Goal: Information Seeking & Learning: Find contact information

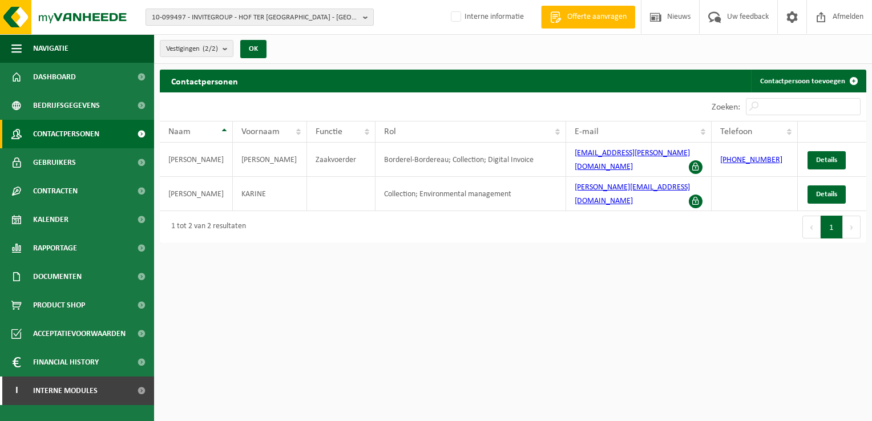
click at [362, 20] on button "10-099497 - INVITEGROUP - HOF TER DELFT - EKEREN" at bounding box center [260, 17] width 228 height 17
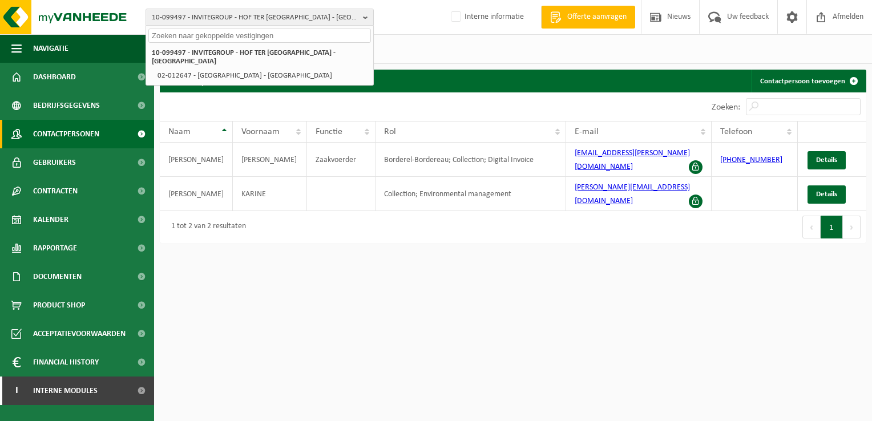
click at [190, 34] on input "text" at bounding box center [259, 36] width 223 height 14
paste input "01-000003"
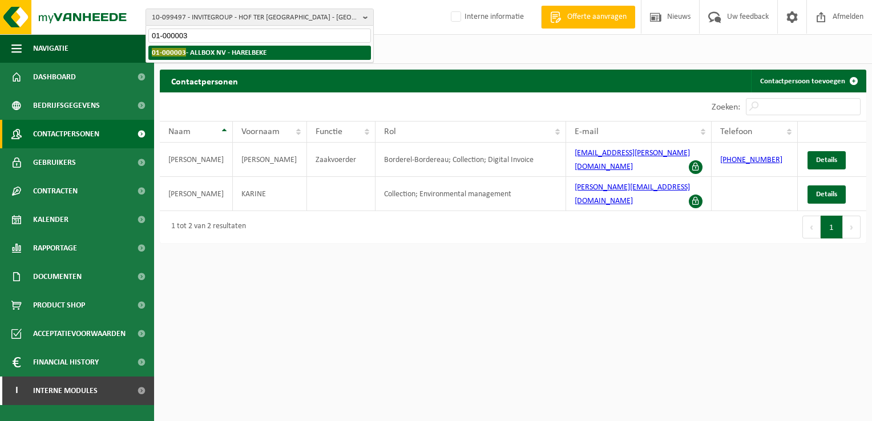
type input "01-000003"
click at [213, 58] on li "01-000003 - ALLBOX NV - HARELBEKE" at bounding box center [259, 53] width 223 height 14
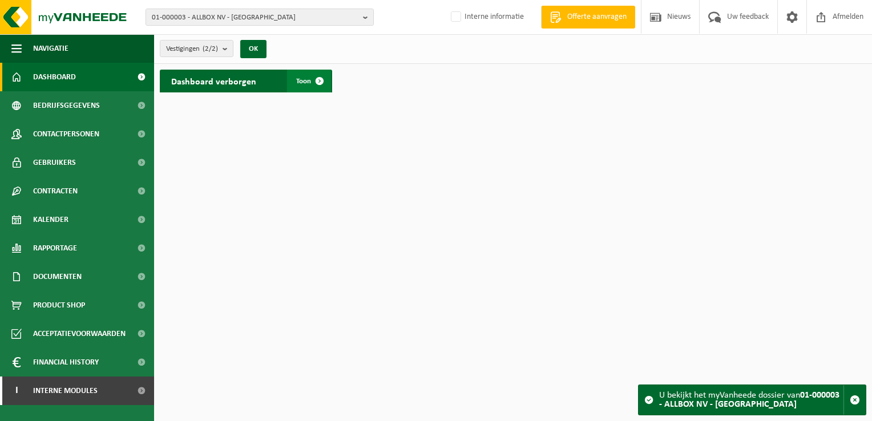
click at [324, 80] on span at bounding box center [319, 81] width 23 height 23
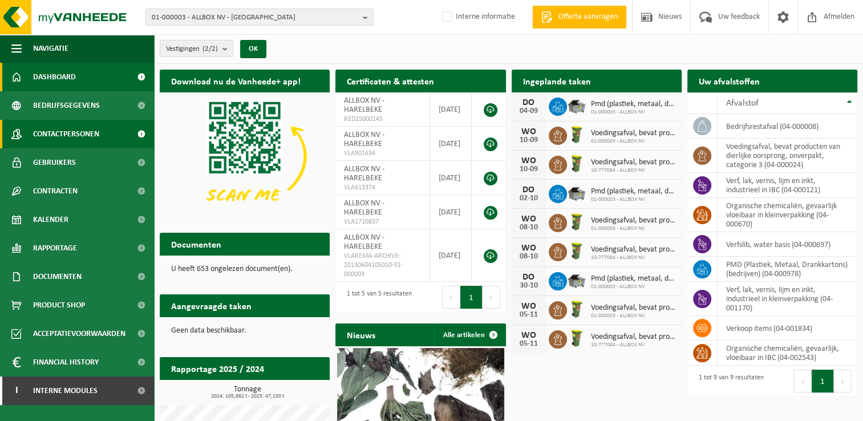
click at [88, 134] on span "Contactpersonen" at bounding box center [66, 134] width 66 height 29
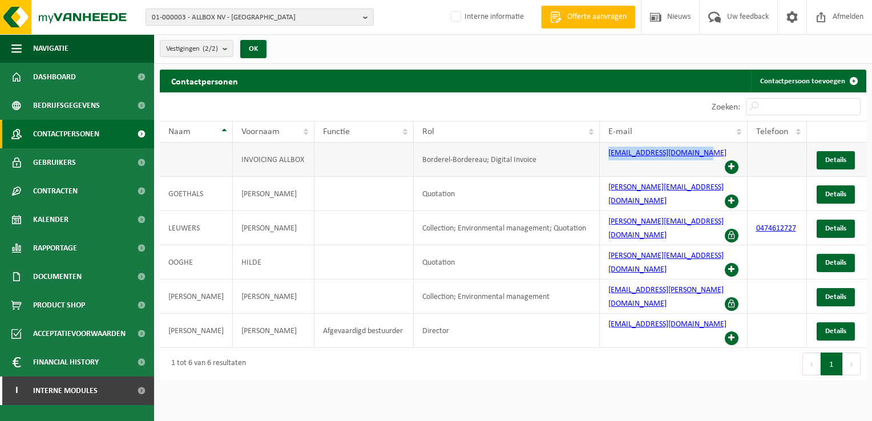
drag, startPoint x: 604, startPoint y: 155, endPoint x: 688, endPoint y: 160, distance: 84.1
click at [688, 160] on td "invoices.allbox@allbox.be" at bounding box center [674, 160] width 148 height 34
copy link "invoices.allbox@allbox.be"
drag, startPoint x: 362, startPoint y: 21, endPoint x: 337, endPoint y: 19, distance: 25.2
click at [362, 21] on button "01-000003 - ALLBOX NV - [GEOGRAPHIC_DATA]" at bounding box center [260, 17] width 228 height 17
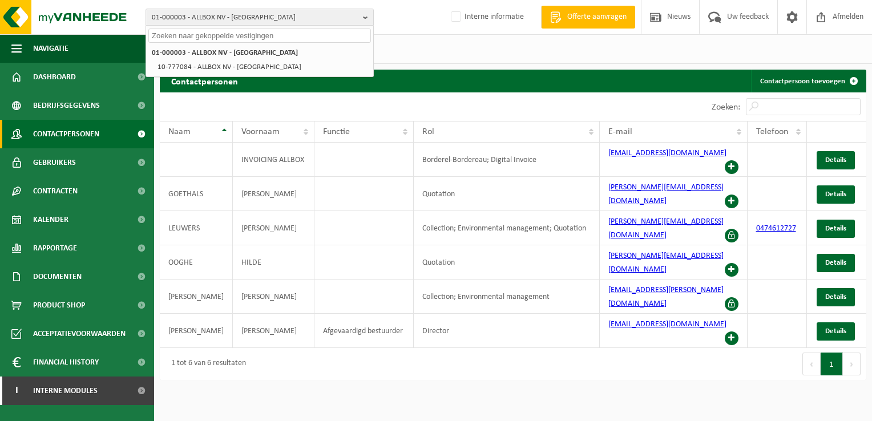
click at [169, 33] on input "text" at bounding box center [259, 36] width 223 height 14
paste input "01-000007"
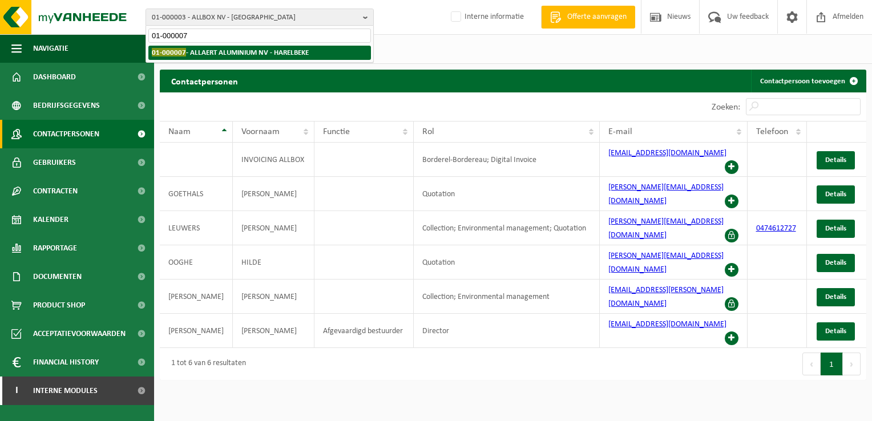
type input "01-000007"
click at [211, 52] on strong "01-000007 - ALLAERT ALUMINIUM NV - HARELBEKE" at bounding box center [230, 52] width 157 height 9
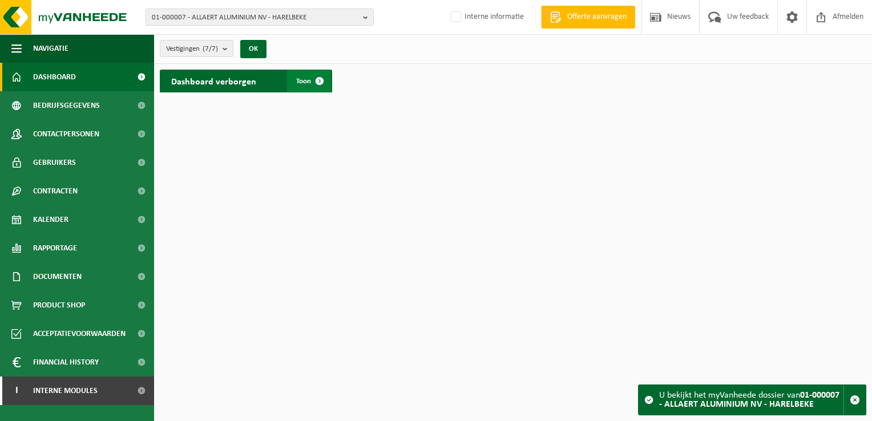
click at [322, 79] on span at bounding box center [319, 81] width 23 height 23
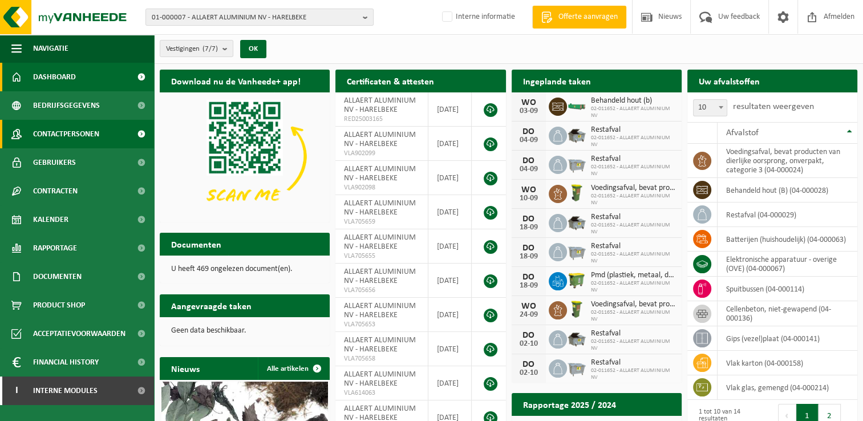
click at [73, 132] on span "Contactpersonen" at bounding box center [66, 134] width 66 height 29
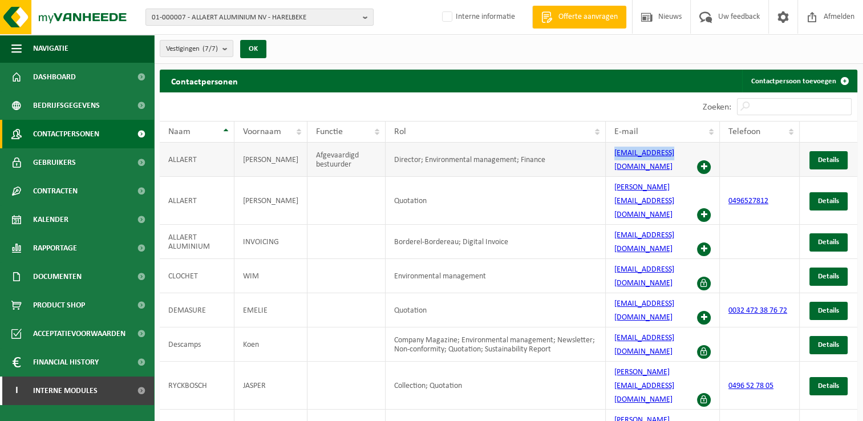
drag, startPoint x: 621, startPoint y: 162, endPoint x: 678, endPoint y: 158, distance: 57.2
click at [678, 158] on td "info@allaert.be" at bounding box center [663, 160] width 114 height 34
copy link "info@allaert.be"
click at [366, 21] on b "button" at bounding box center [368, 17] width 10 height 16
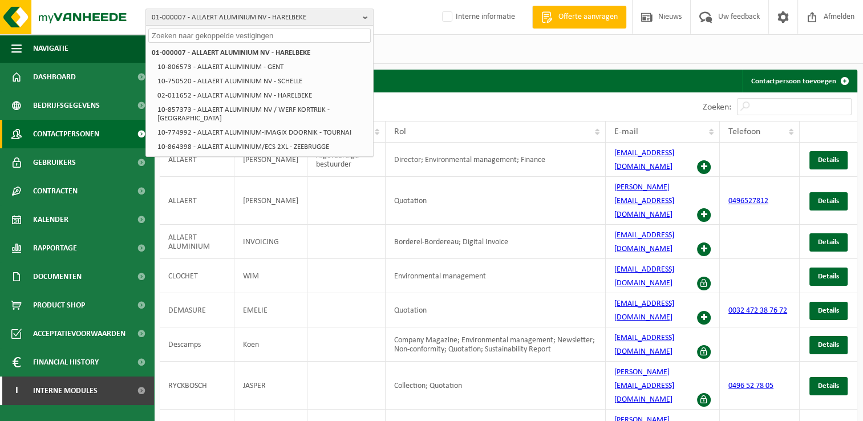
click at [221, 35] on input "text" at bounding box center [259, 36] width 223 height 14
paste input "01-000698"
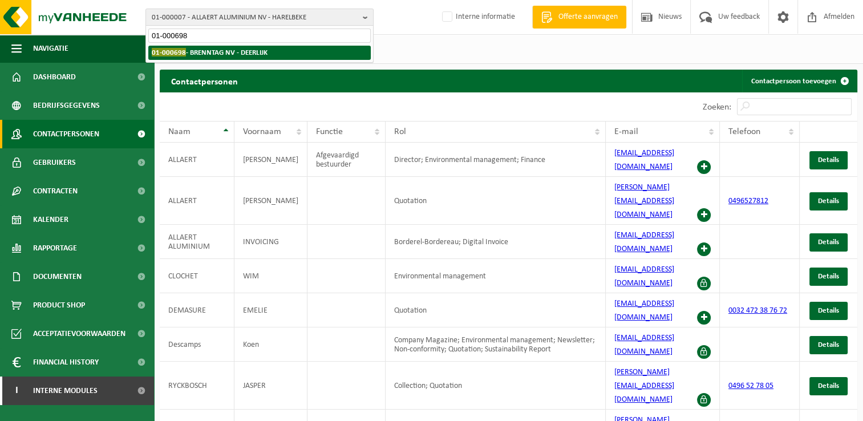
type input "01-000698"
click at [213, 49] on strong "01-000698 - BRENNTAG NV - DEERLIJK" at bounding box center [210, 52] width 116 height 9
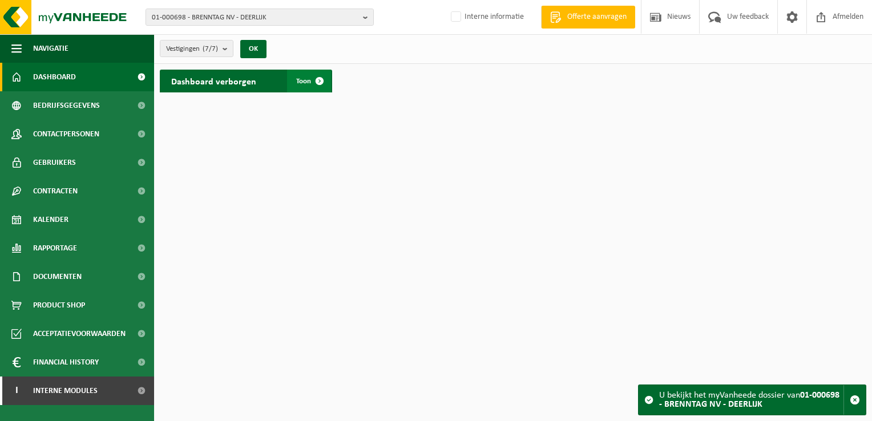
click at [320, 82] on span at bounding box center [319, 81] width 23 height 23
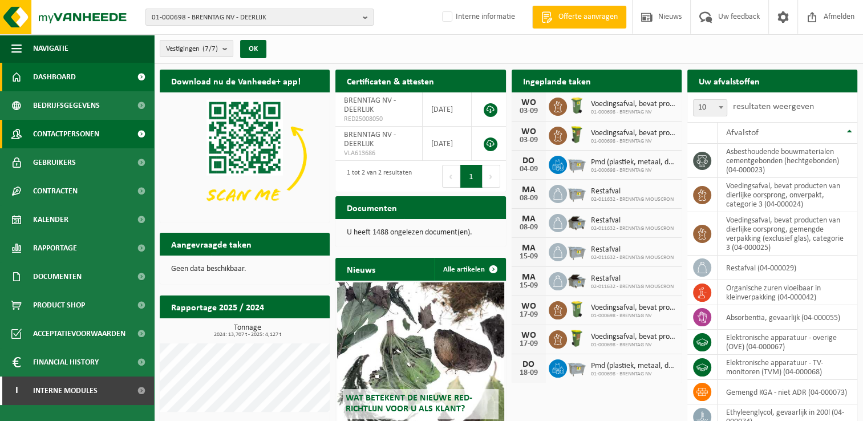
click at [96, 131] on span "Contactpersonen" at bounding box center [66, 134] width 66 height 29
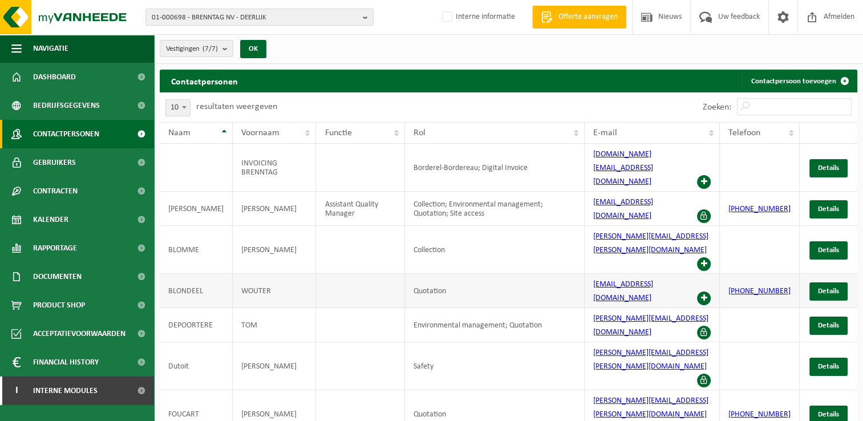
scroll to position [37, 0]
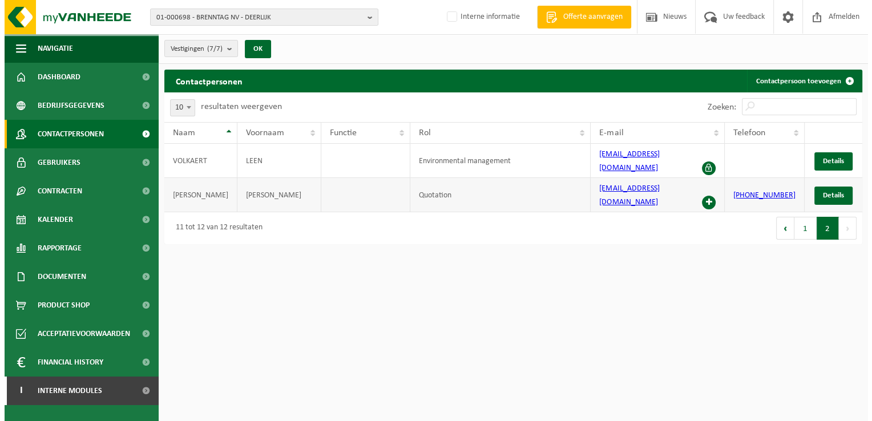
scroll to position [0, 0]
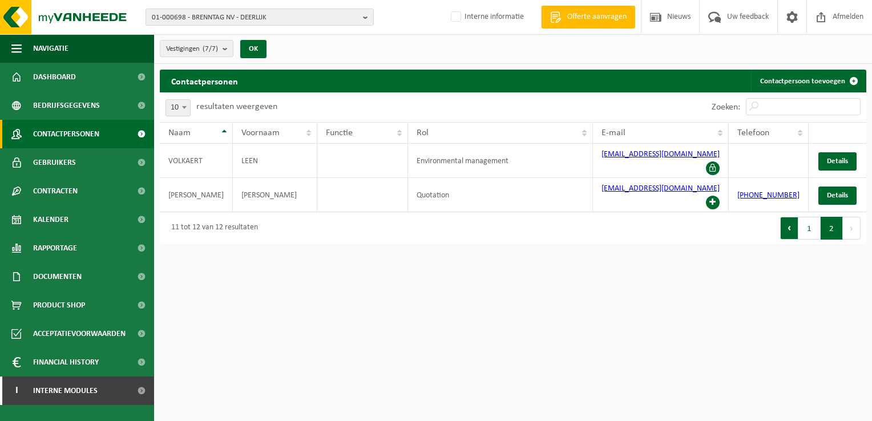
click at [787, 217] on button "Vorige" at bounding box center [789, 228] width 18 height 23
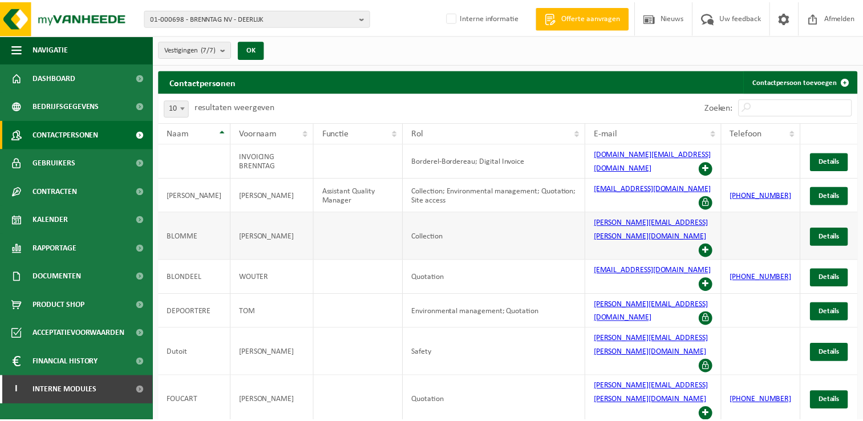
scroll to position [37, 0]
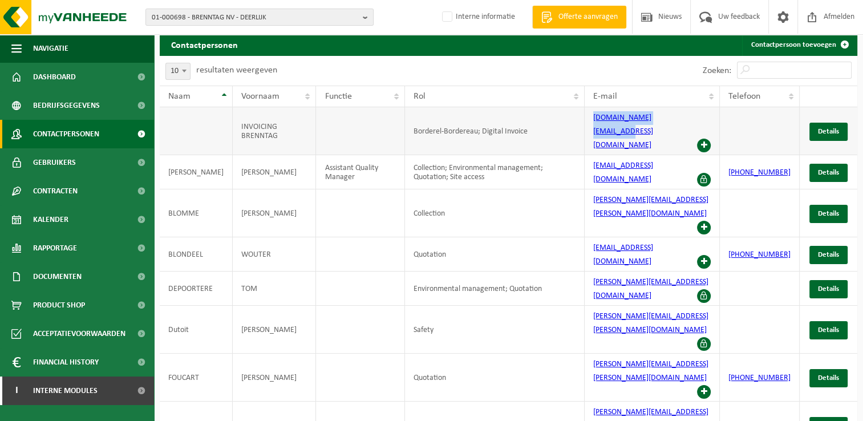
drag, startPoint x: 592, startPoint y: 126, endPoint x: 681, endPoint y: 128, distance: 89.1
click at [681, 128] on td "billing.be@brenntag.com" at bounding box center [652, 131] width 135 height 48
copy link "billing.be@brenntag.com"
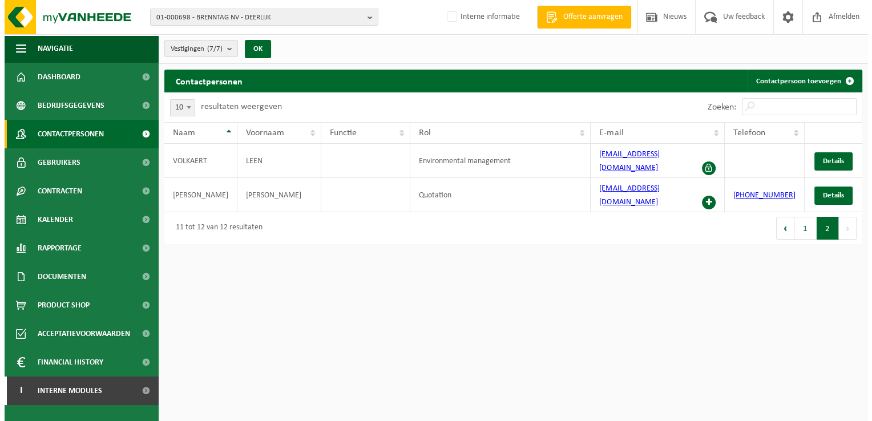
scroll to position [0, 0]
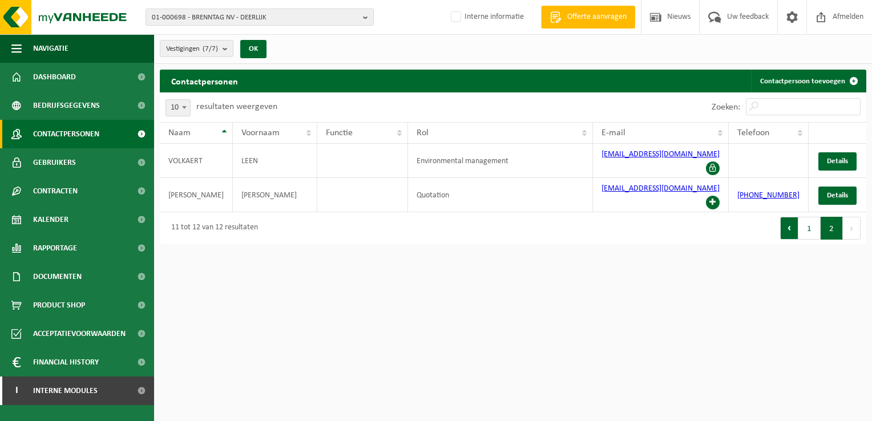
click at [790, 217] on button "Vorige" at bounding box center [789, 228] width 18 height 23
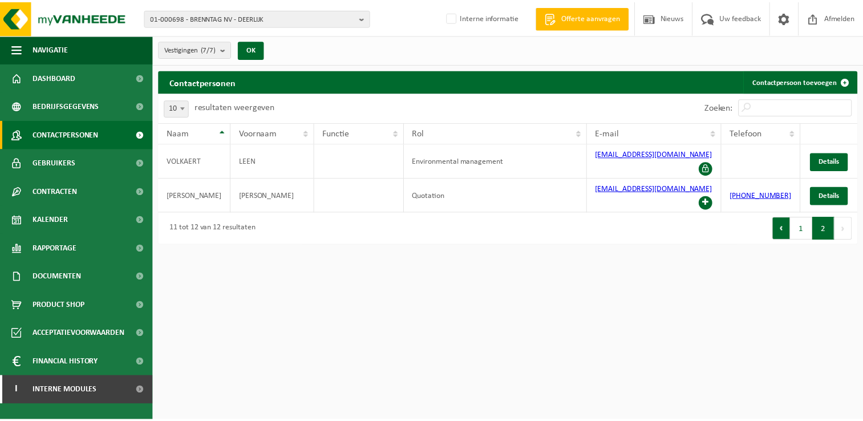
scroll to position [37, 0]
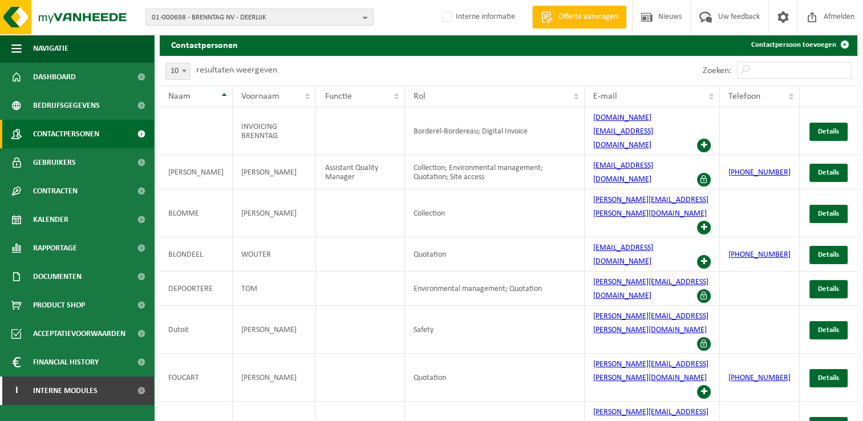
click at [364, 15] on b "button" at bounding box center [368, 17] width 10 height 16
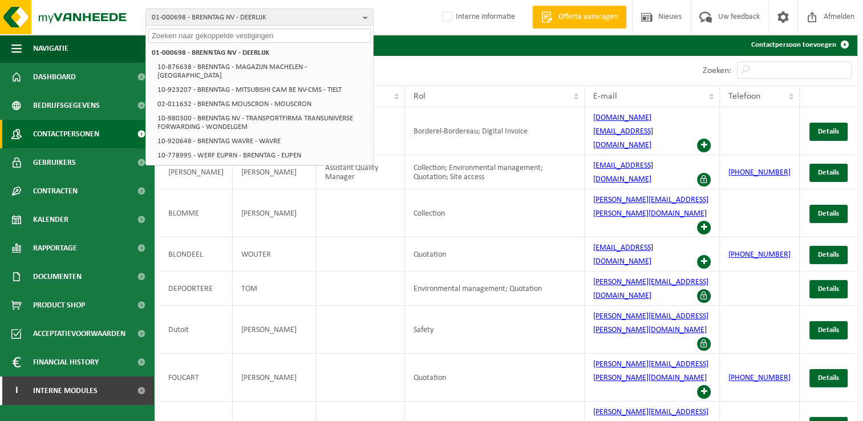
click at [188, 38] on input "text" at bounding box center [259, 36] width 223 height 14
paste input "01-000776"
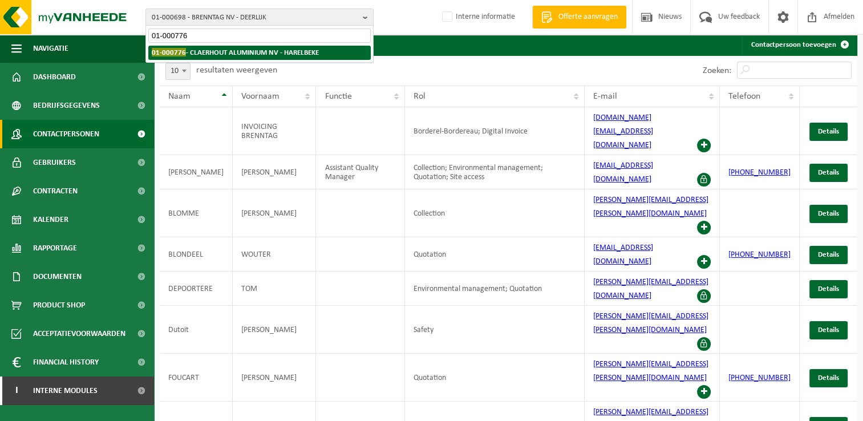
type input "01-000776"
click at [240, 56] on strong "01-000776 - CLAERHOUT ALUMINIUM NV - HARELBEKE" at bounding box center [235, 52] width 167 height 9
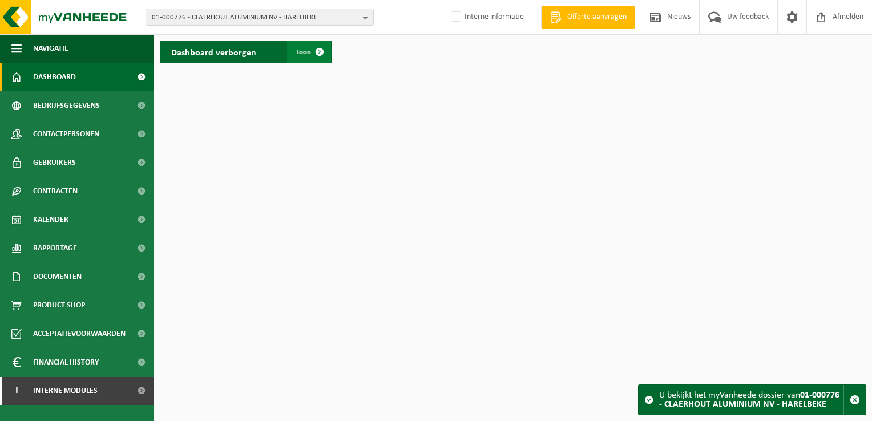
click at [318, 58] on span at bounding box center [319, 52] width 23 height 23
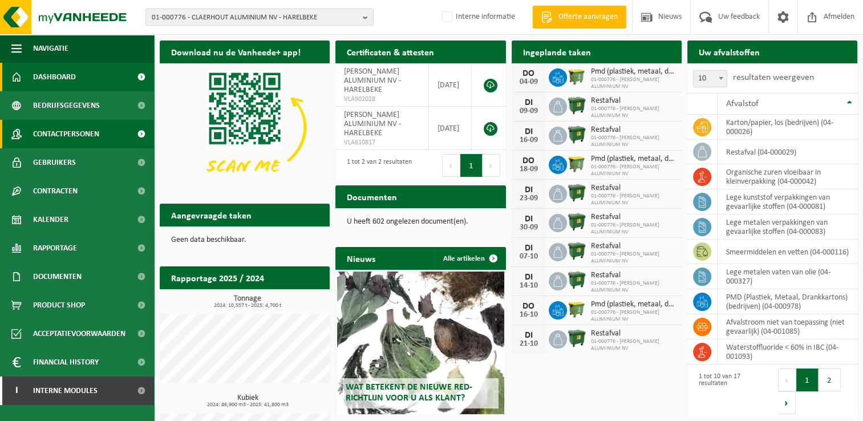
click at [92, 135] on span "Contactpersonen" at bounding box center [66, 134] width 66 height 29
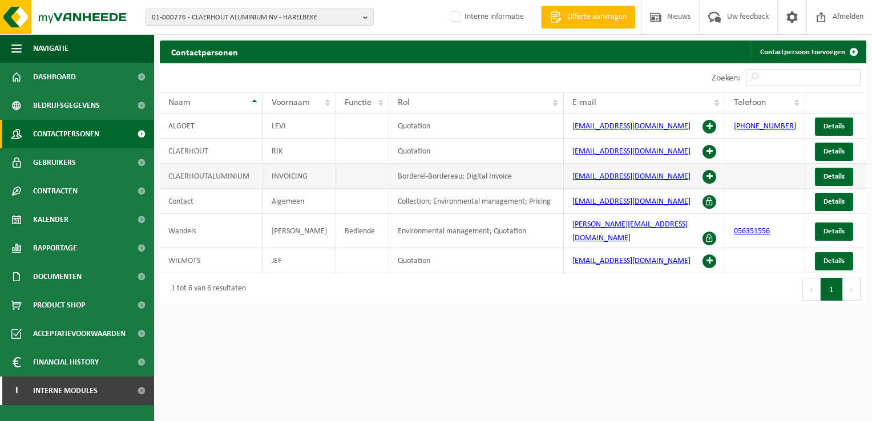
drag, startPoint x: 566, startPoint y: 168, endPoint x: 708, endPoint y: 176, distance: 142.4
click at [708, 176] on td "invoices@claerhoutaluminium.be" at bounding box center [645, 176] width 162 height 25
copy link "invoices@claerhoutaluminium.be"
click at [365, 17] on b "button" at bounding box center [368, 17] width 10 height 16
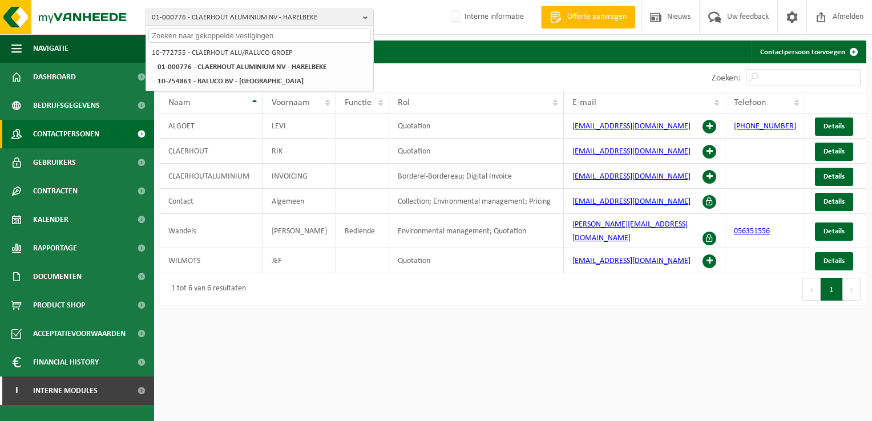
click at [232, 35] on input "text" at bounding box center [259, 36] width 223 height 14
paste input "STARFLAM NV"
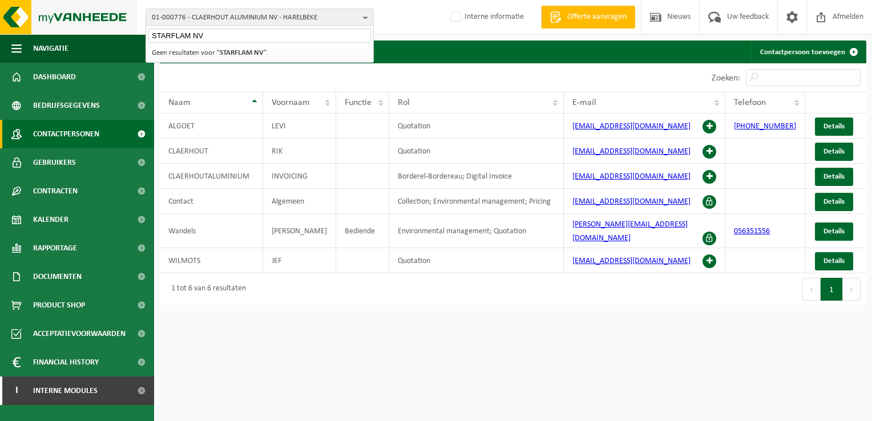
drag, startPoint x: 225, startPoint y: 36, endPoint x: 119, endPoint y: 30, distance: 105.8
click at [123, 31] on div "01-000776 - CLAERHOUT ALUMINIUM NV - HARELBEKE STARFLAM NV 10-772755 - CLAERHOU…" at bounding box center [436, 17] width 872 height 35
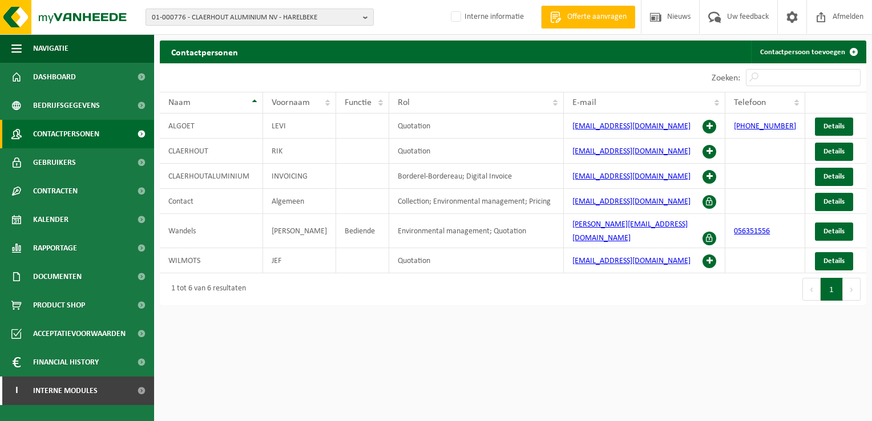
click at [368, 15] on b "button" at bounding box center [368, 17] width 10 height 16
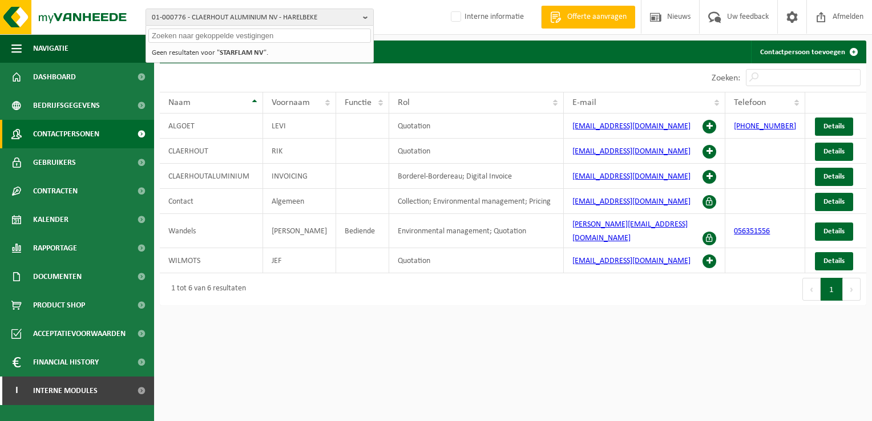
click at [173, 35] on input "text" at bounding box center [259, 36] width 223 height 14
paste input "01-002287"
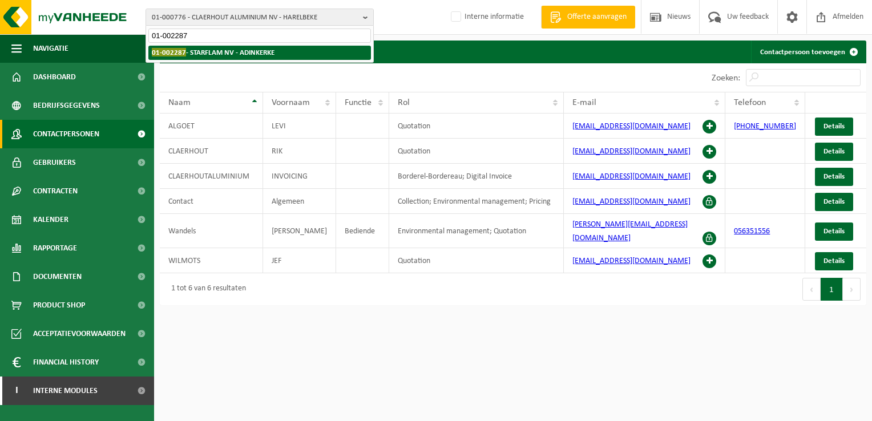
type input "01-002287"
click at [196, 51] on strong "01-002287 - STARFLAM NV - ADINKERKE" at bounding box center [213, 52] width 123 height 9
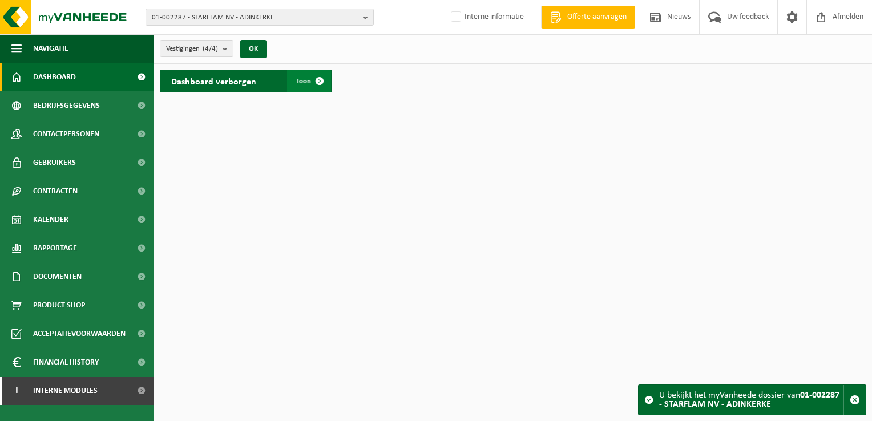
click at [322, 81] on span at bounding box center [319, 81] width 23 height 23
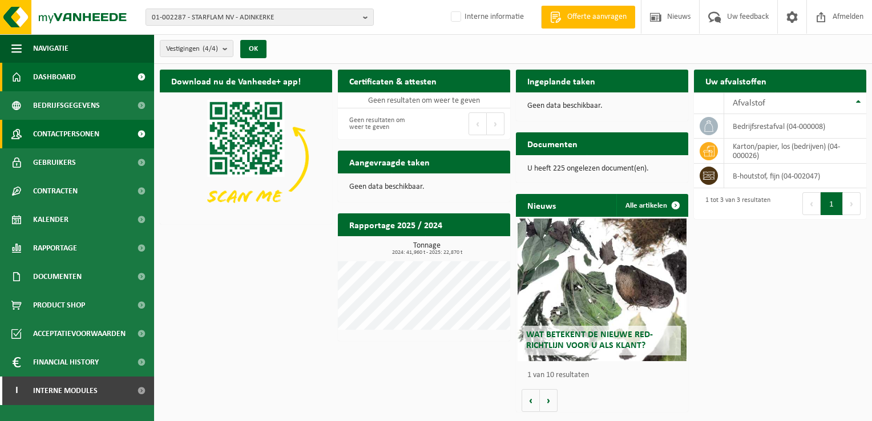
click at [91, 134] on span "Contactpersonen" at bounding box center [66, 134] width 66 height 29
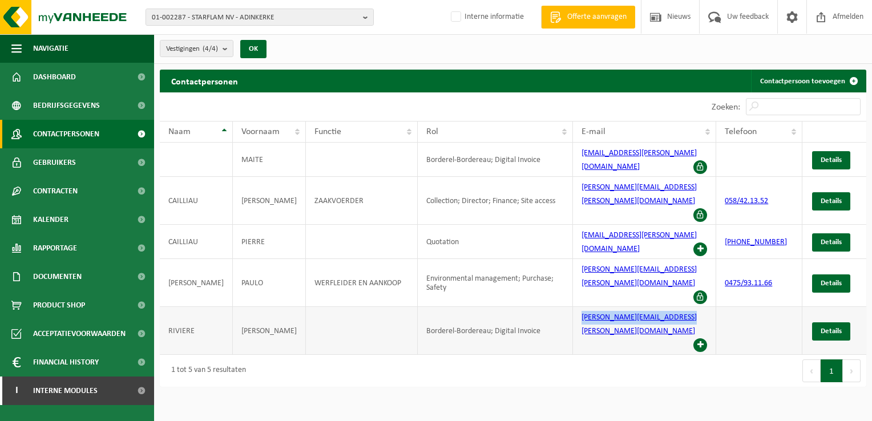
drag, startPoint x: 568, startPoint y: 255, endPoint x: 667, endPoint y: 257, distance: 98.8
click at [667, 307] on td "[PERSON_NAME][EMAIL_ADDRESS][PERSON_NAME][DOMAIN_NAME]" at bounding box center [644, 331] width 143 height 48
drag, startPoint x: 667, startPoint y: 257, endPoint x: 616, endPoint y: 284, distance: 58.2
click at [616, 355] on div "Eerste Vorige 1 Volgende Laatste" at bounding box center [689, 371] width 353 height 32
drag, startPoint x: 568, startPoint y: 258, endPoint x: 686, endPoint y: 264, distance: 117.7
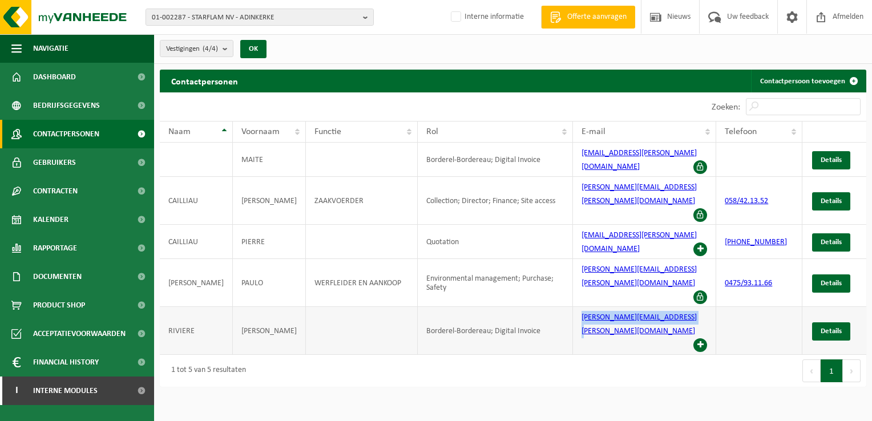
click at [686, 307] on td "kimberley@bernard-cailliau.be" at bounding box center [644, 331] width 143 height 48
copy link "kimberley@bernard-cailliau.be"
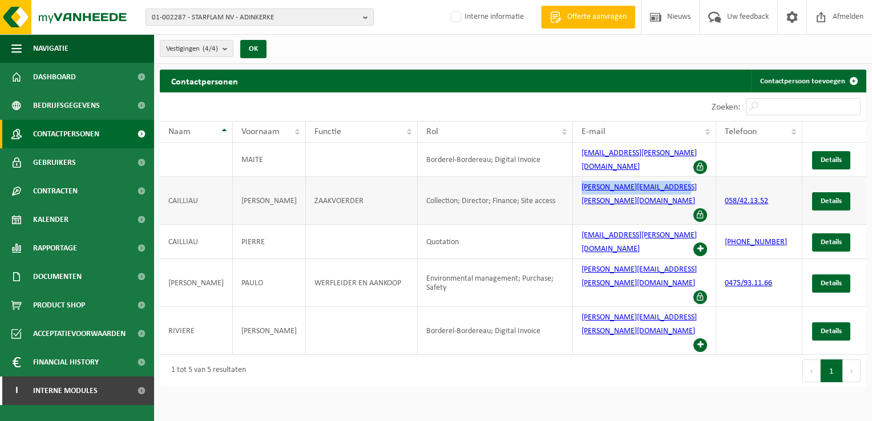
drag, startPoint x: 567, startPoint y: 180, endPoint x: 669, endPoint y: 183, distance: 102.2
click at [669, 183] on td "bernard.cailliau@skynet.be" at bounding box center [644, 201] width 143 height 48
copy link "bernard.cailliau@skynet.be"
click at [361, 20] on button "01-002287 - STARFLAM NV - ADINKERKE" at bounding box center [260, 17] width 228 height 17
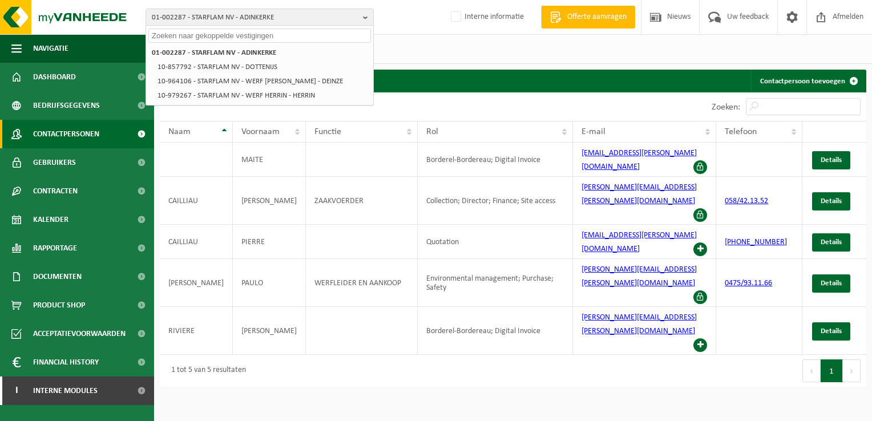
click at [231, 35] on input "text" at bounding box center [259, 36] width 223 height 14
paste input "01-004462"
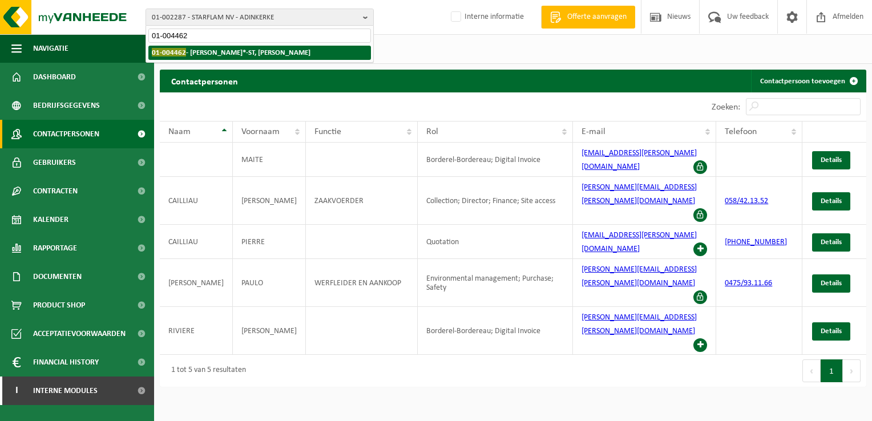
type input "01-004462"
drag, startPoint x: 215, startPoint y: 55, endPoint x: 220, endPoint y: 55, distance: 5.7
click at [215, 55] on strong "01-004462 - VANDERHAEGHE FRANKY*-ST, NICOLAS - ELVERDINGE" at bounding box center [231, 52] width 159 height 9
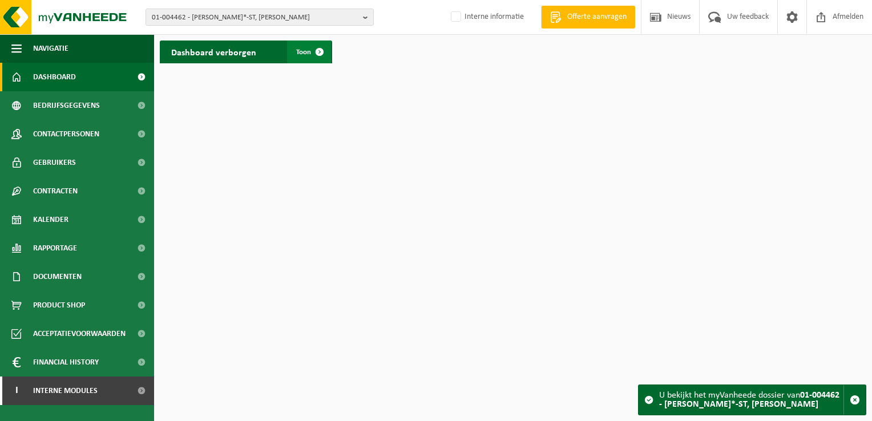
drag, startPoint x: 321, startPoint y: 55, endPoint x: 310, endPoint y: 56, distance: 10.9
click at [321, 55] on span at bounding box center [319, 52] width 23 height 23
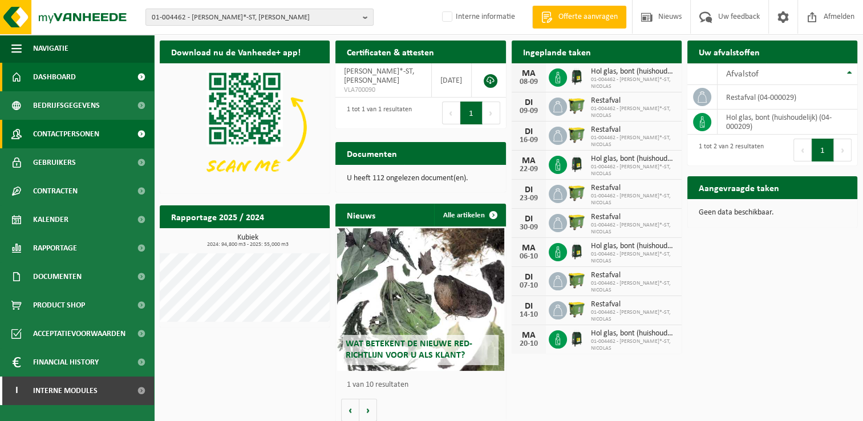
click at [118, 132] on link "Contactpersonen" at bounding box center [77, 134] width 154 height 29
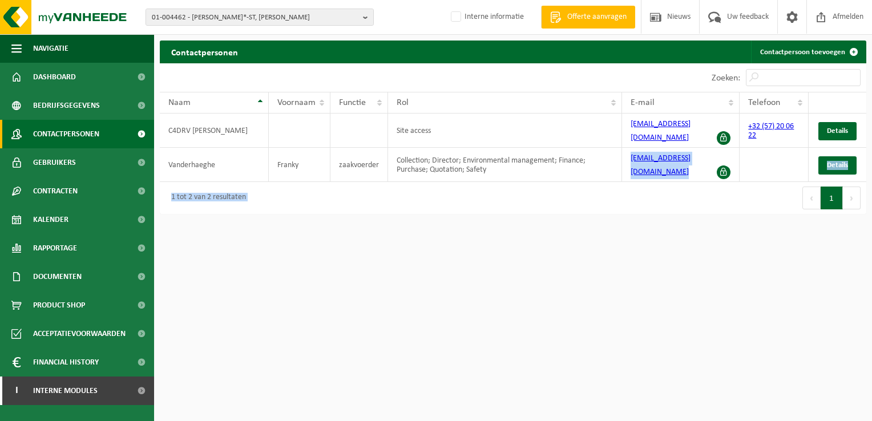
drag, startPoint x: 623, startPoint y: 160, endPoint x: 680, endPoint y: 186, distance: 62.8
click at [680, 186] on div "10 25 50 100 10 resultaten weergeven Zoeken: Naam Voornaam Functie Rol E-mail T…" at bounding box center [513, 138] width 707 height 151
drag, startPoint x: 680, startPoint y: 186, endPoint x: 680, endPoint y: 205, distance: 19.4
click at [680, 205] on div "Eerste Vorige 1 Volgende Laatste" at bounding box center [689, 198] width 353 height 32
click at [681, 248] on html "01-004462 - [PERSON_NAME]*-ST, [PERSON_NAME] 01-004462 - [PERSON_NAME]*-ST, [PE…" at bounding box center [436, 210] width 872 height 421
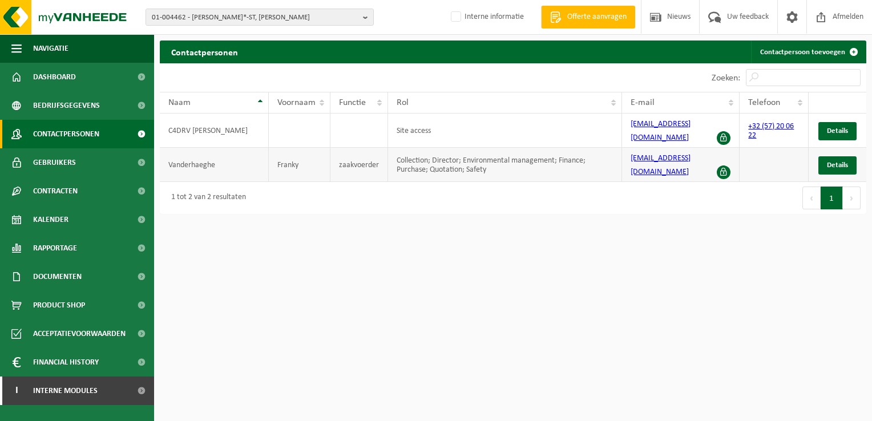
drag, startPoint x: 630, startPoint y: 159, endPoint x: 673, endPoint y: 174, distance: 46.0
click at [673, 174] on td "[EMAIL_ADDRESS][DOMAIN_NAME]" at bounding box center [681, 165] width 118 height 34
copy link "info@hostellerie-stnicolas.com"
click at [365, 18] on b "button" at bounding box center [368, 17] width 10 height 16
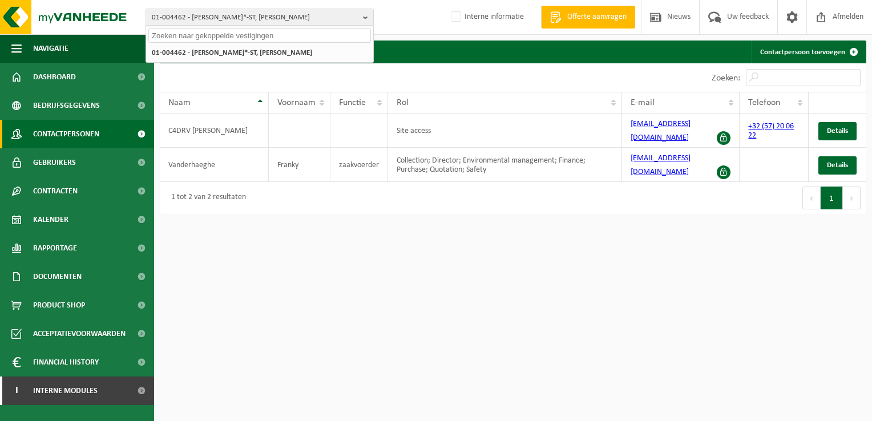
click at [240, 40] on input "text" at bounding box center [259, 36] width 223 height 14
paste input "01-050726"
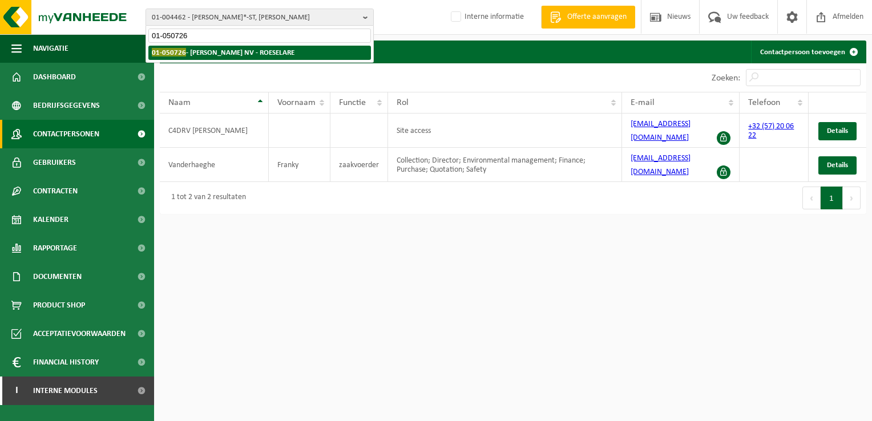
type input "01-050726"
click at [242, 49] on strong "01-050726 - STERCKX KAREL NV - ROESELARE" at bounding box center [223, 52] width 143 height 9
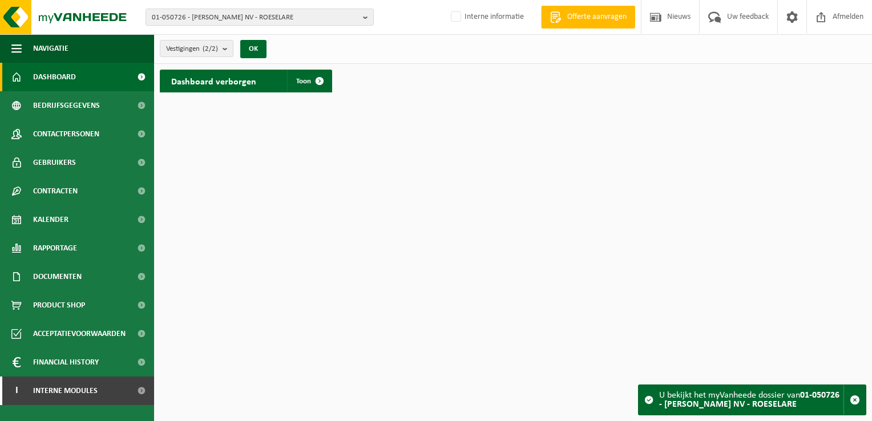
drag, startPoint x: 319, startPoint y: 82, endPoint x: 282, endPoint y: 86, distance: 37.3
click at [319, 82] on span at bounding box center [319, 81] width 23 height 23
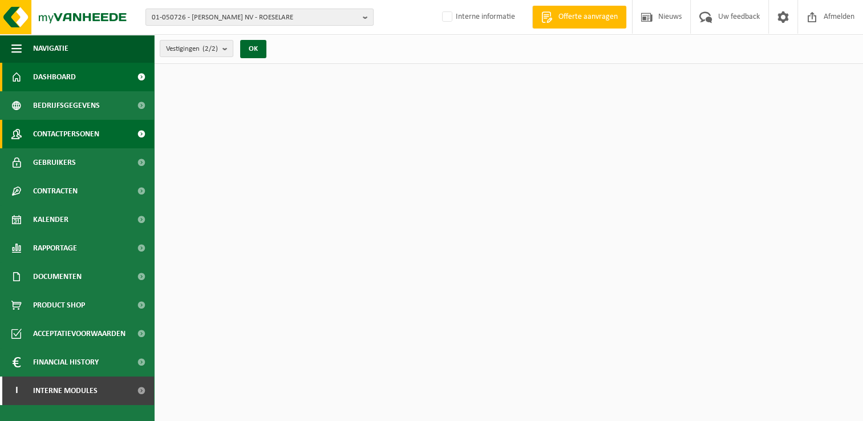
click at [95, 138] on span "Contactpersonen" at bounding box center [66, 134] width 66 height 29
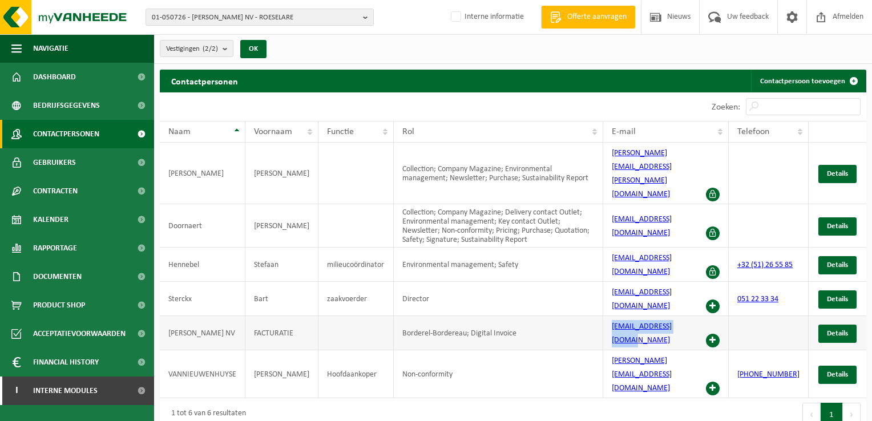
drag, startPoint x: 615, startPoint y: 275, endPoint x: 696, endPoint y: 275, distance: 81.0
click at [696, 316] on td "invoicing@sterckx.com" at bounding box center [666, 333] width 126 height 34
copy link "invoicing@sterckx.com"
drag, startPoint x: 364, startPoint y: 18, endPoint x: 341, endPoint y: 18, distance: 22.8
click at [364, 18] on b "button" at bounding box center [368, 17] width 10 height 16
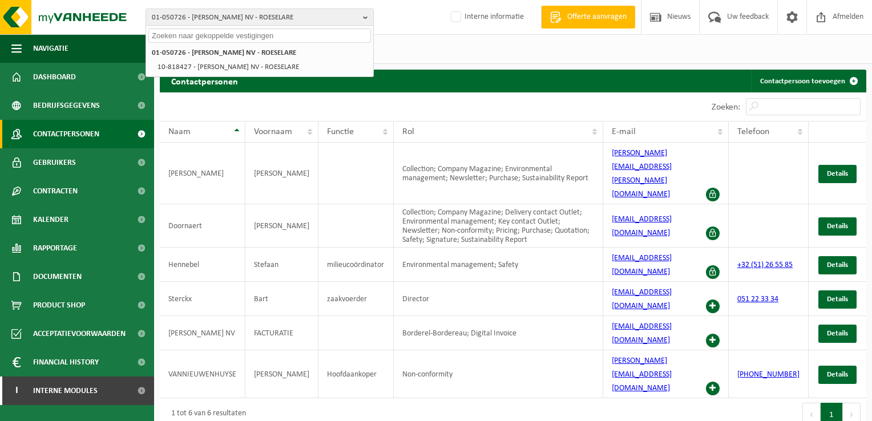
click at [164, 34] on input "text" at bounding box center [259, 36] width 223 height 14
paste input "01-051025"
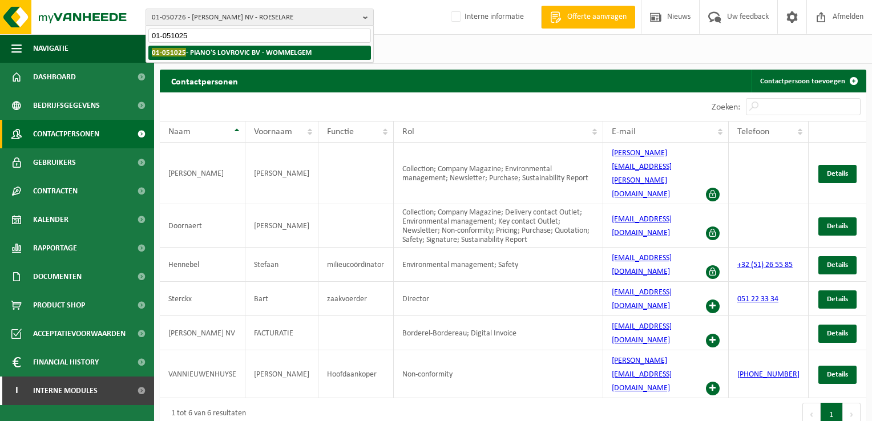
type input "01-051025"
drag, startPoint x: 195, startPoint y: 51, endPoint x: 388, endPoint y: 85, distance: 195.8
click at [196, 53] on strong "01-051025 - PIANO'S LOVROVIC BV - WOMMELGEM" at bounding box center [232, 52] width 160 height 9
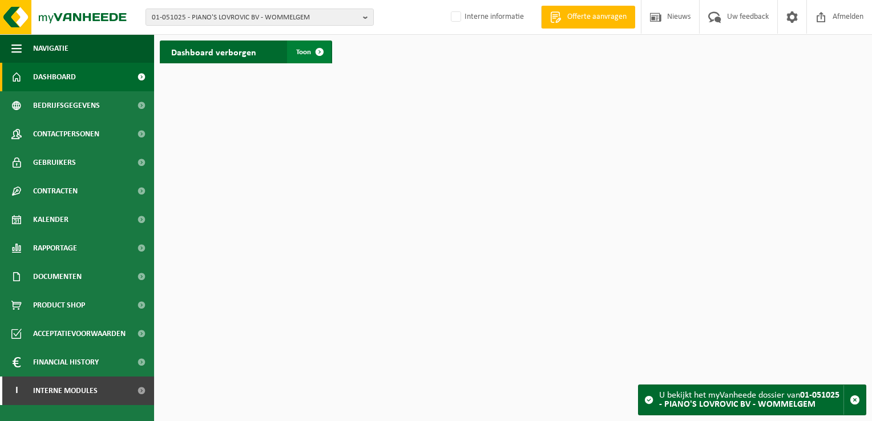
click at [324, 54] on span at bounding box center [319, 52] width 23 height 23
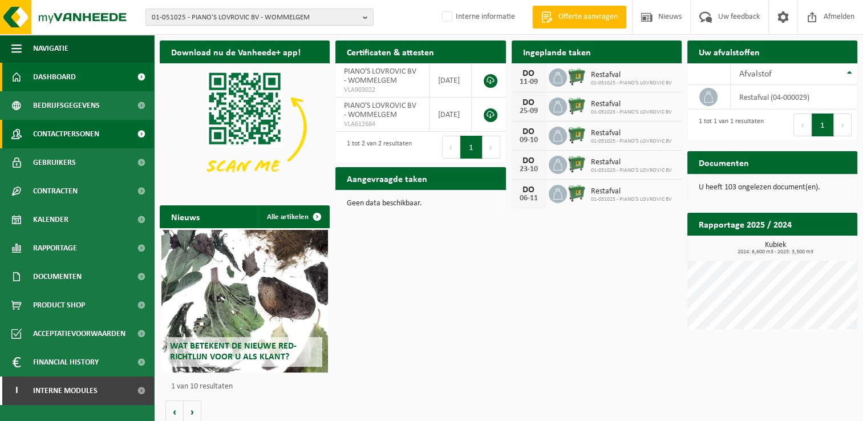
click at [74, 132] on span "Contactpersonen" at bounding box center [66, 134] width 66 height 29
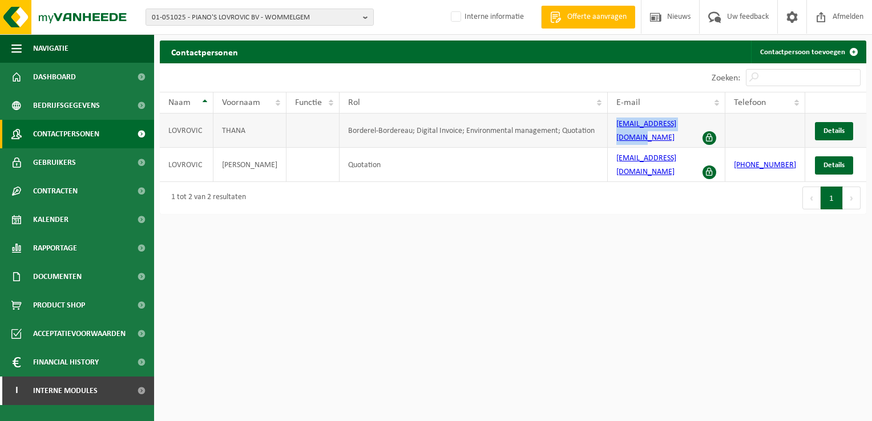
drag, startPoint x: 618, startPoint y: 134, endPoint x: 702, endPoint y: 128, distance: 84.1
click at [702, 128] on td "[EMAIL_ADDRESS][DOMAIN_NAME]" at bounding box center [667, 131] width 118 height 34
copy link "[EMAIL_ADDRESS][DOMAIN_NAME]"
